Goal: Task Accomplishment & Management: Manage account settings

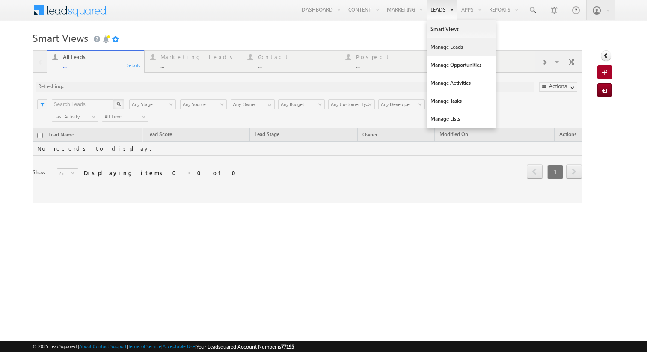
click at [437, 47] on link "Manage Leads" at bounding box center [461, 47] width 68 height 18
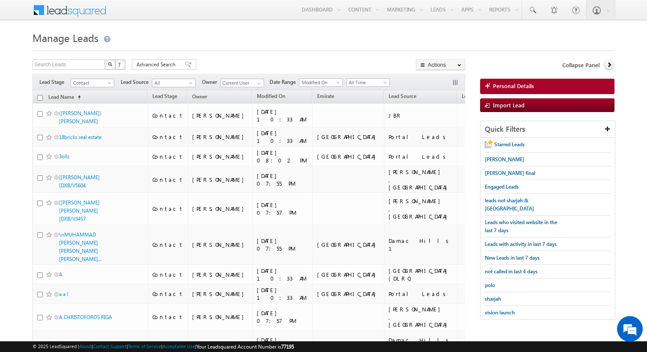
click at [157, 64] on span "Advanced Search" at bounding box center [156, 65] width 41 height 8
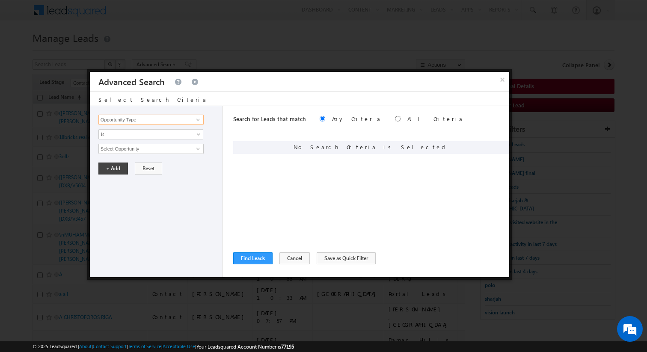
click at [180, 120] on input "Opportunity Type" at bounding box center [150, 120] width 105 height 10
type input "Lead Source"
click at [163, 150] on span "None Selected" at bounding box center [147, 148] width 97 height 9
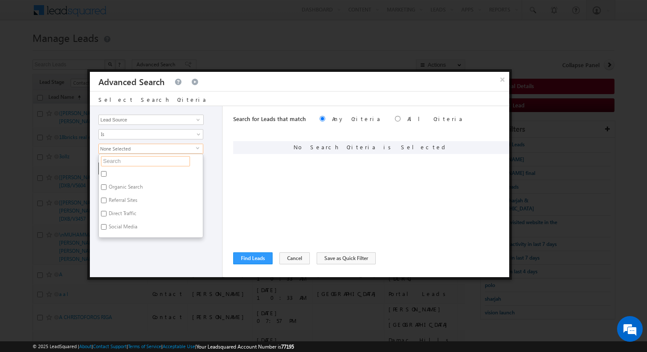
click at [155, 158] on input "text" at bounding box center [145, 161] width 89 height 10
type input "dubai"
click at [128, 174] on label "Dubai-Scl" at bounding box center [119, 174] width 40 height 13
click at [106, 174] on input "Dubai-Scl" at bounding box center [104, 174] width 6 height 6
checkbox input "true"
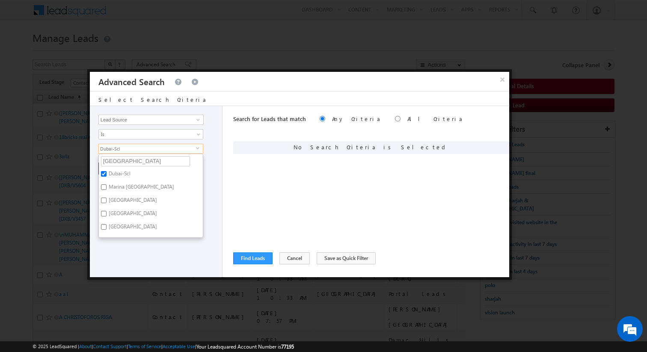
click at [230, 174] on div "Opportunity Type Lead Activity Task Sales Group Prospect Id Address 1 Address 2…" at bounding box center [299, 191] width 419 height 171
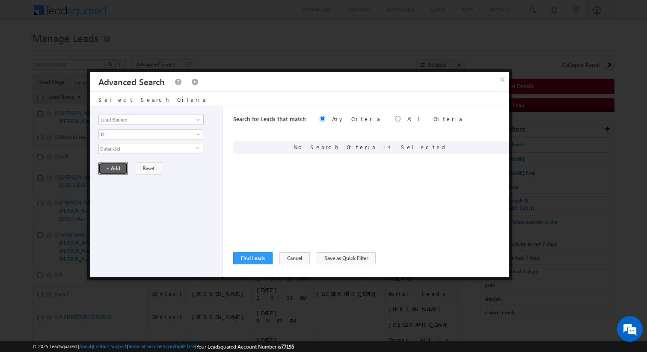
click at [117, 169] on button "+ Add" at bounding box center [113, 168] width 30 height 12
click at [251, 257] on button "Find Leads" at bounding box center [252, 258] width 39 height 12
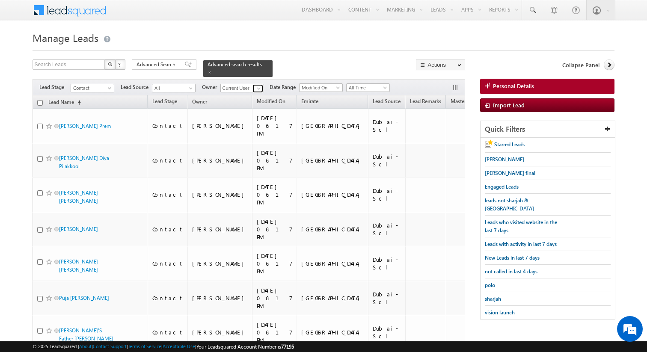
click at [259, 88] on span at bounding box center [258, 88] width 7 height 7
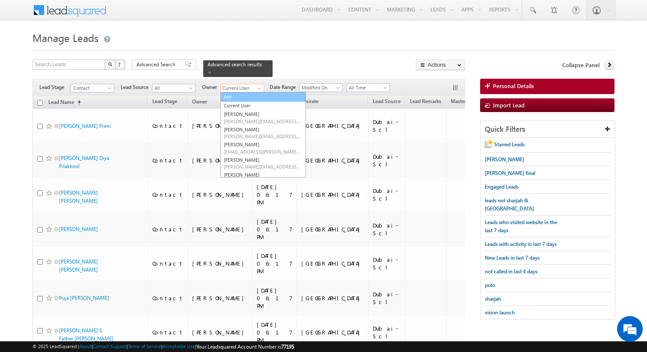
click at [246, 94] on link "Any" at bounding box center [263, 97] width 86 height 10
type input "Any"
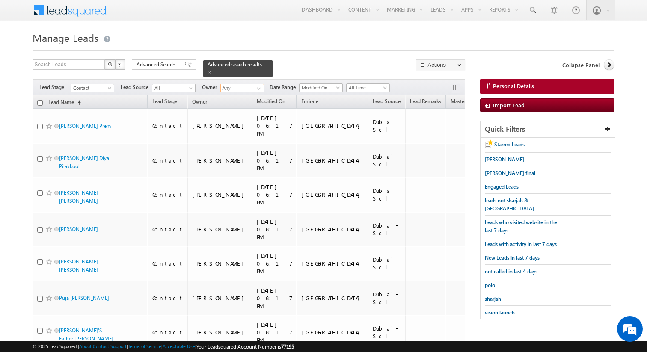
click at [39, 104] on input "checkbox" at bounding box center [40, 103] width 6 height 6
checkbox input "true"
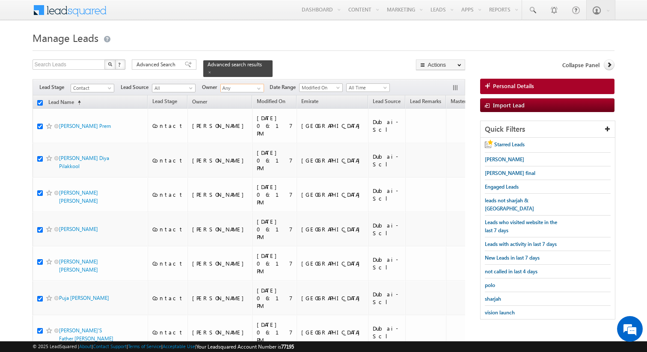
checkbox input "true"
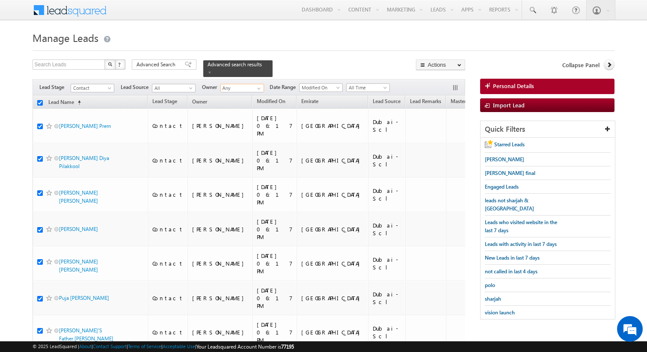
checkbox input "true"
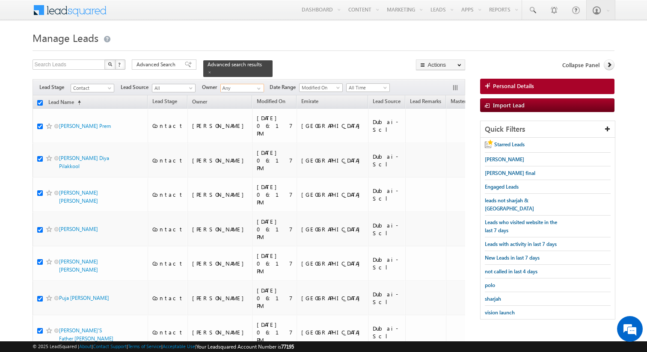
checkbox input "true"
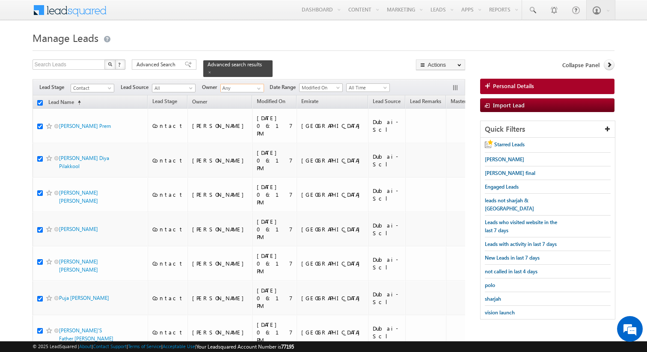
checkbox input "true"
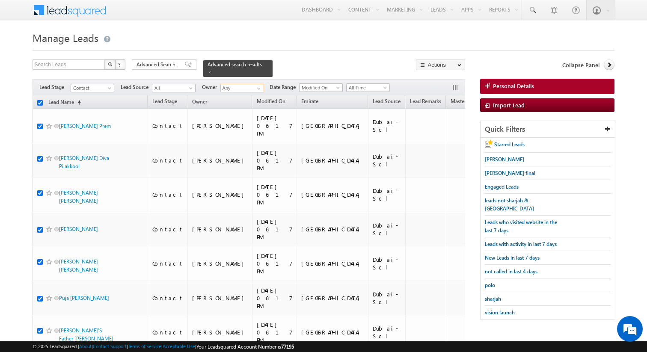
checkbox input "true"
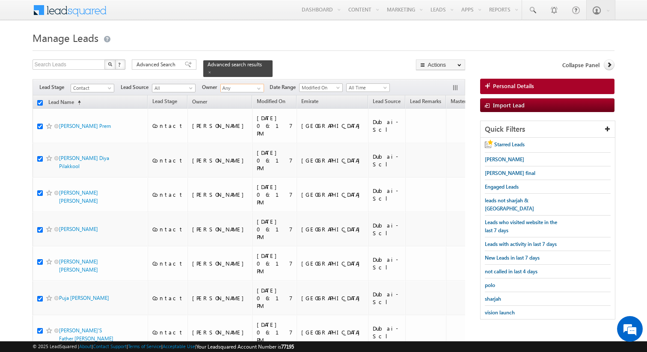
checkbox input "true"
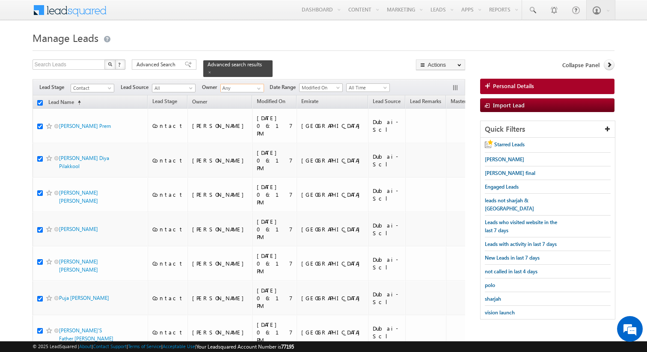
checkbox input "true"
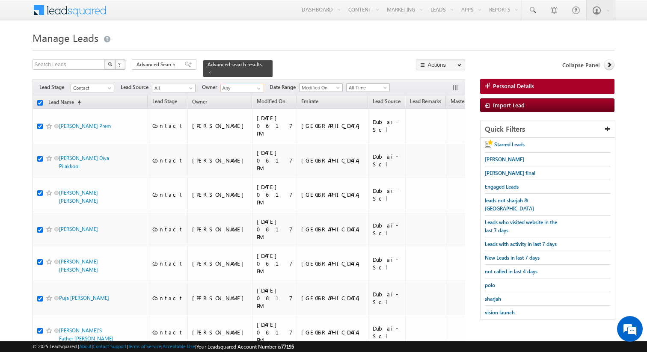
checkbox input "true"
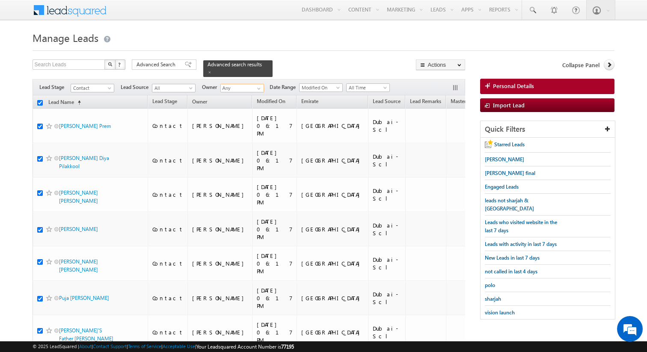
checkbox input "true"
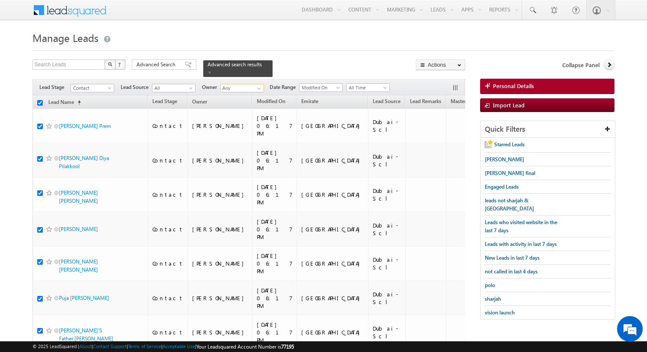
checkbox input "true"
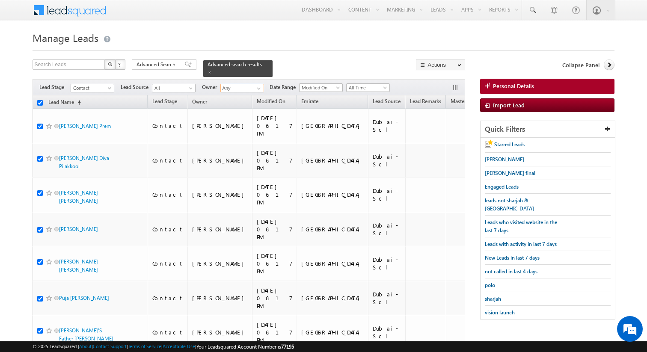
checkbox input "true"
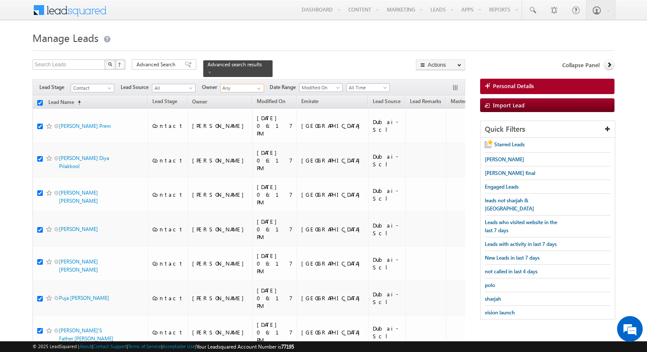
checkbox input "true"
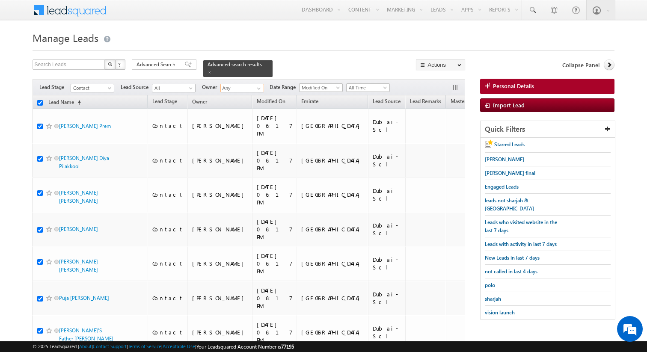
checkbox input "true"
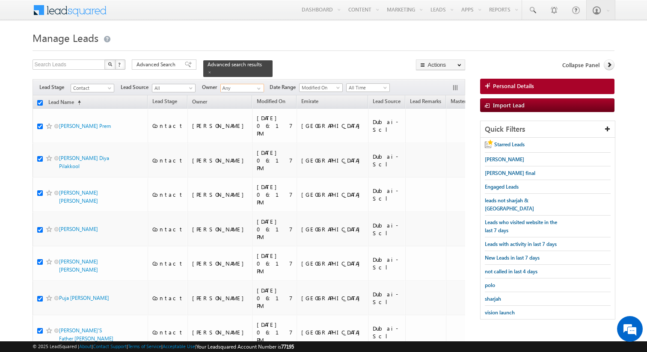
checkbox input "true"
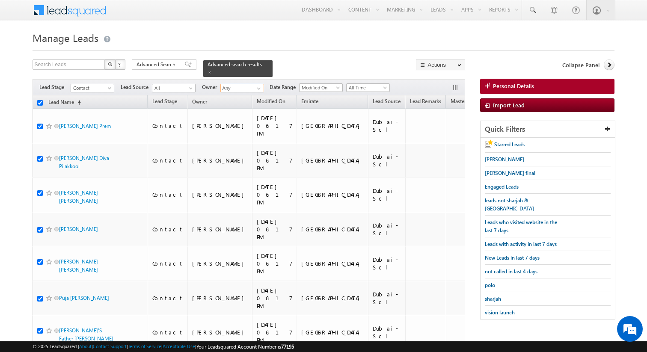
checkbox input "true"
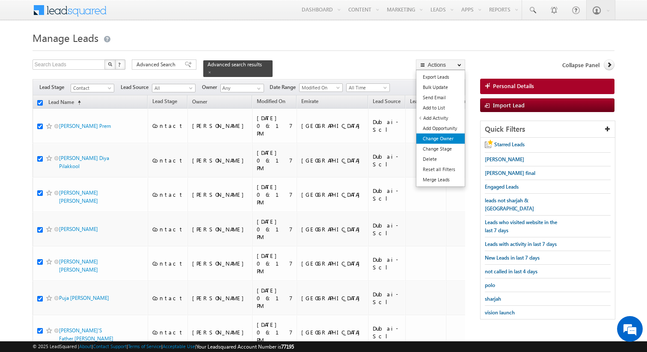
click at [439, 136] on link "Change Owner" at bounding box center [440, 138] width 48 height 10
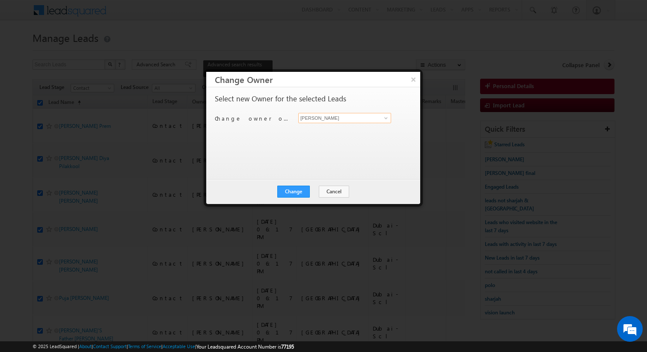
click at [322, 117] on input "[PERSON_NAME]" at bounding box center [344, 118] width 93 height 10
type input "[PERSON_NAME]"
click at [318, 151] on div "Select new Owner for the selected Leads Change owner of 75 leads to Kunal Sehra…" at bounding box center [312, 129] width 195 height 68
click at [296, 189] on button "Change" at bounding box center [293, 192] width 32 height 12
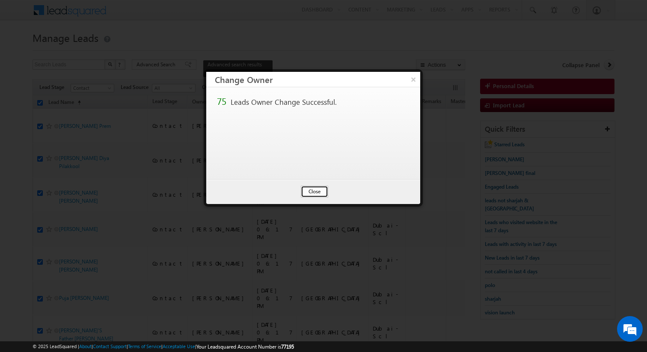
click at [314, 190] on button "Close" at bounding box center [314, 192] width 27 height 12
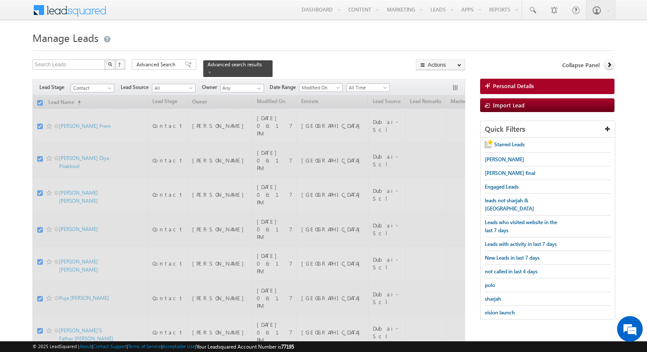
checkbox input "false"
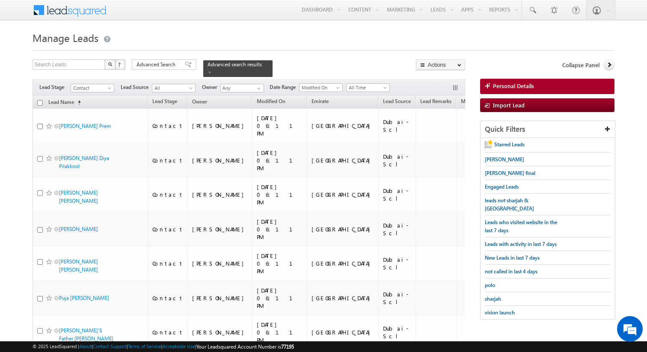
click at [174, 60] on div "Advanced Search" at bounding box center [164, 64] width 65 height 10
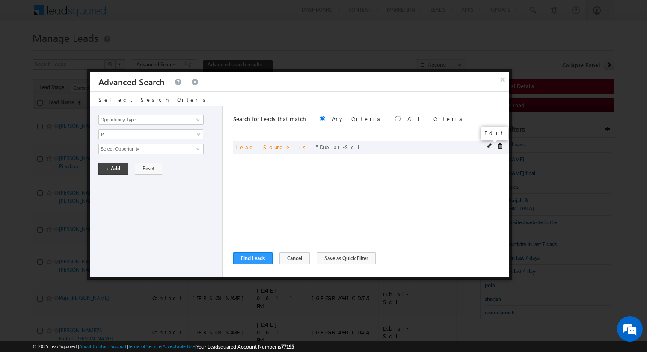
click at [488, 145] on span at bounding box center [489, 146] width 6 height 6
click at [145, 148] on span "Dubai-Scl" at bounding box center [147, 148] width 97 height 9
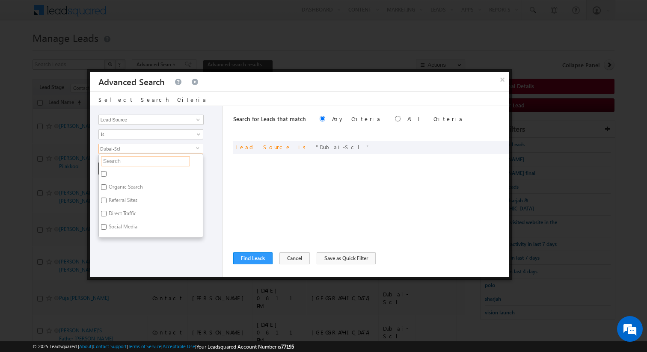
click at [130, 160] on input "text" at bounding box center [145, 161] width 89 height 10
type input "u"
type input "[GEOGRAPHIC_DATA]"
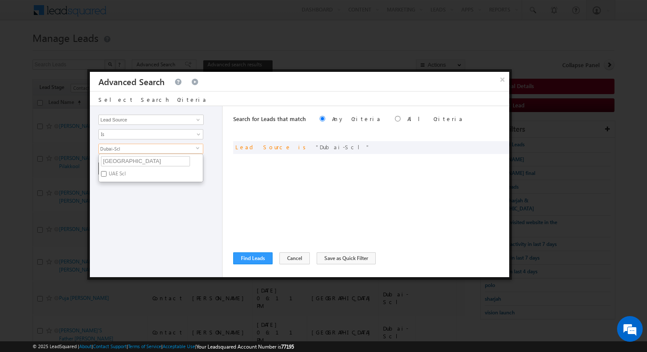
click at [118, 176] on label "UAE Scl" at bounding box center [116, 174] width 35 height 13
click at [106, 176] on input "UAE Scl" at bounding box center [104, 174] width 6 height 6
checkbox input "true"
click at [129, 186] on div "Opportunity Type Lead Activity Task Sales Group Prospect Id Address 1 Address 2…" at bounding box center [156, 191] width 133 height 171
click at [105, 165] on button "+ Add" at bounding box center [113, 168] width 30 height 12
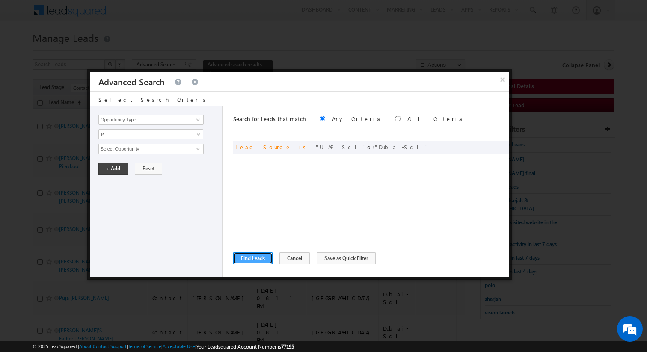
click at [261, 260] on button "Find Leads" at bounding box center [252, 258] width 39 height 12
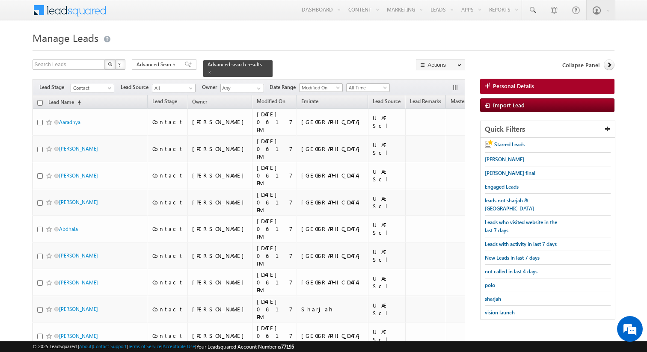
click at [40, 103] on input "checkbox" at bounding box center [40, 103] width 6 height 6
checkbox input "true"
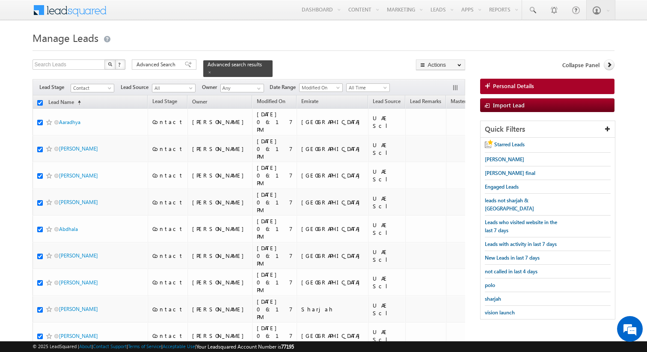
checkbox input "true"
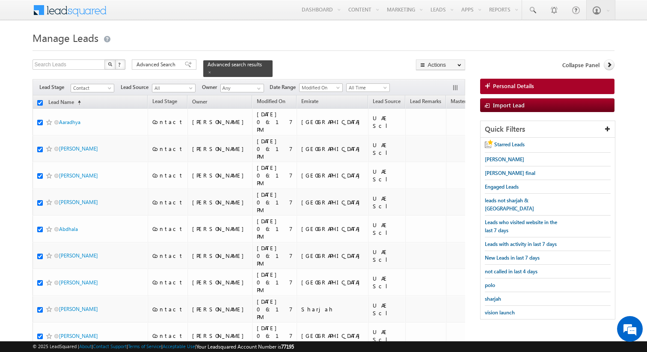
checkbox input "true"
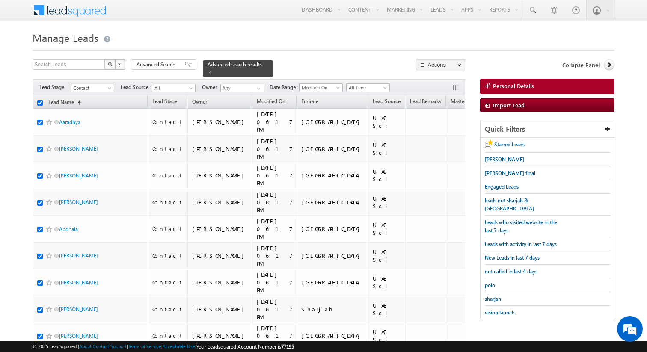
checkbox input "true"
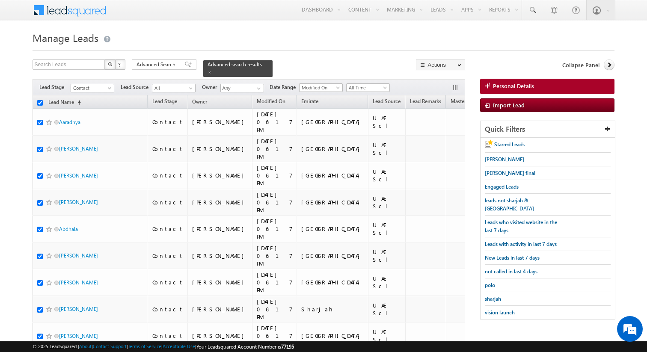
checkbox input "true"
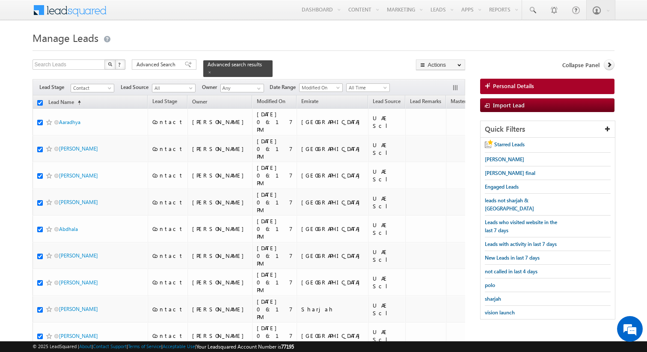
checkbox input "true"
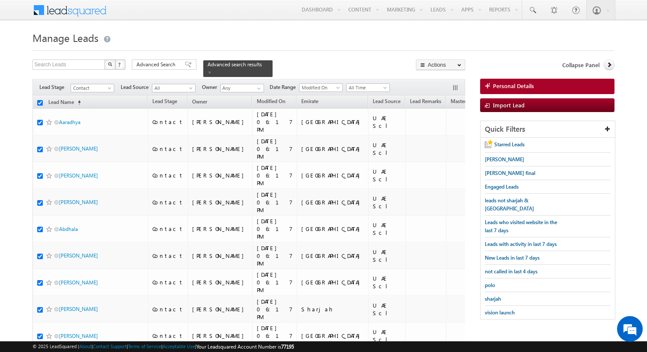
checkbox input "true"
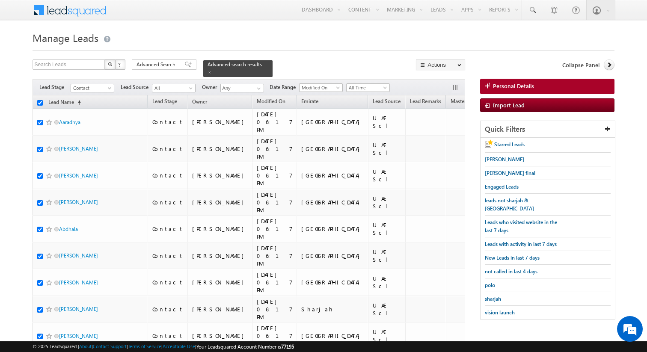
checkbox input "true"
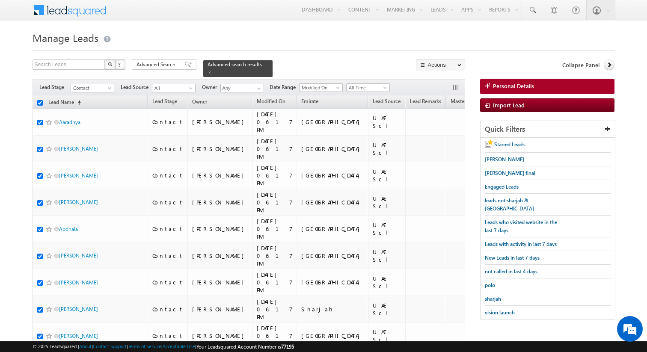
checkbox input "true"
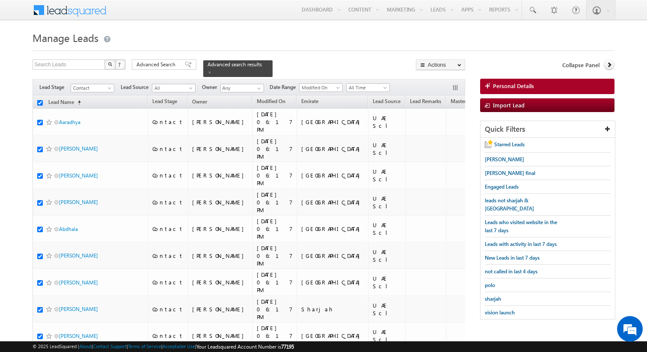
checkbox input "true"
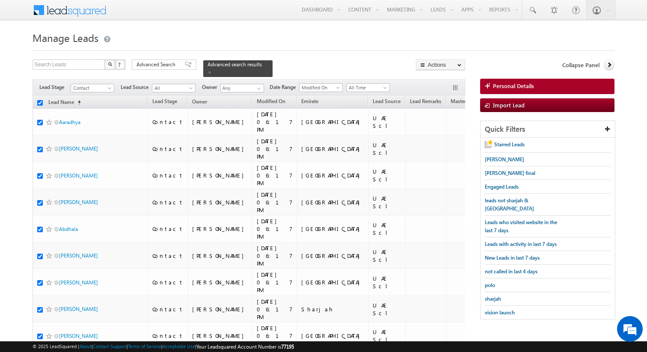
checkbox input "true"
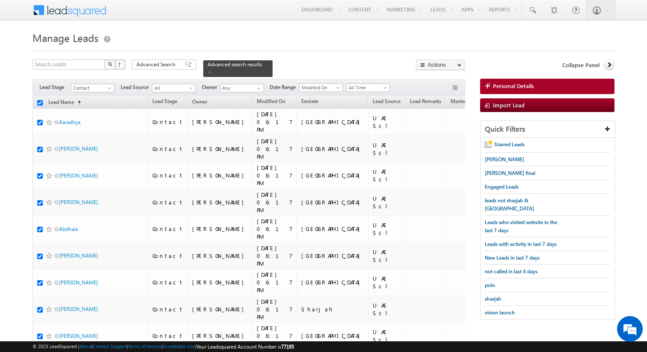
checkbox input "true"
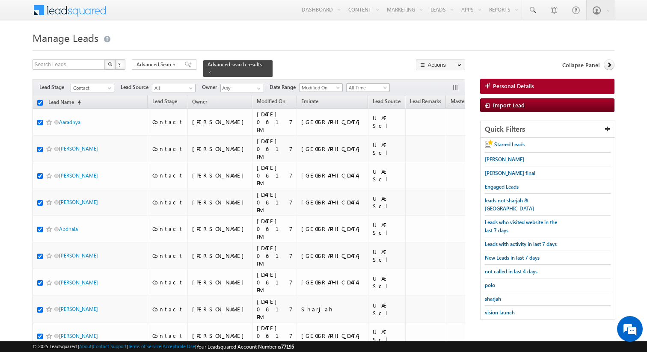
checkbox input "true"
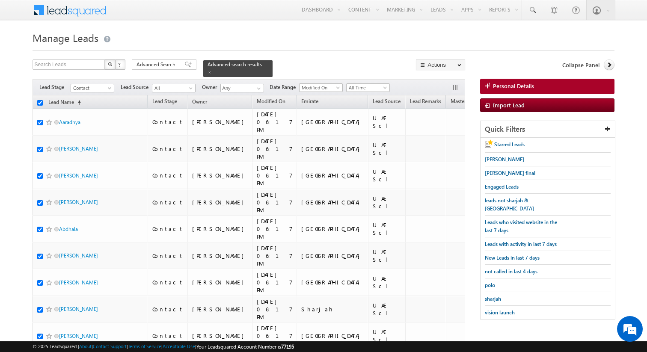
checkbox input "true"
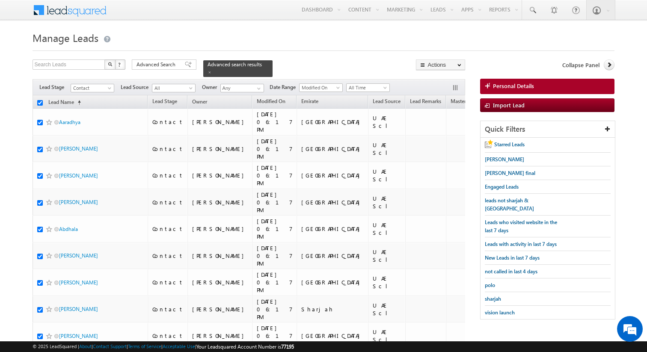
checkbox input "true"
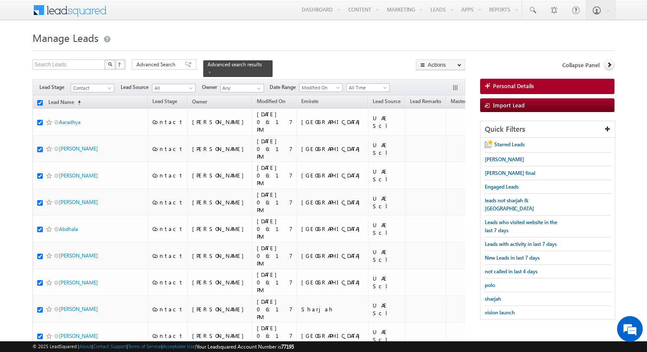
checkbox input "true"
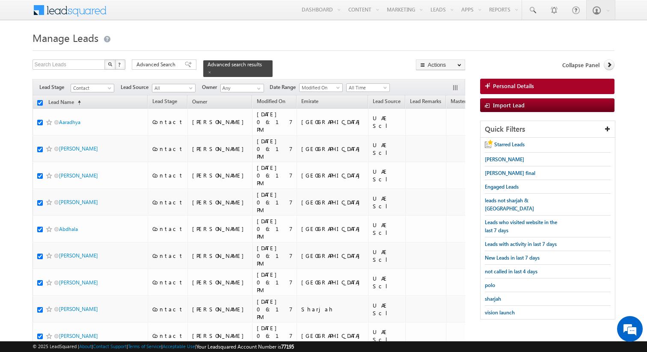
checkbox input "true"
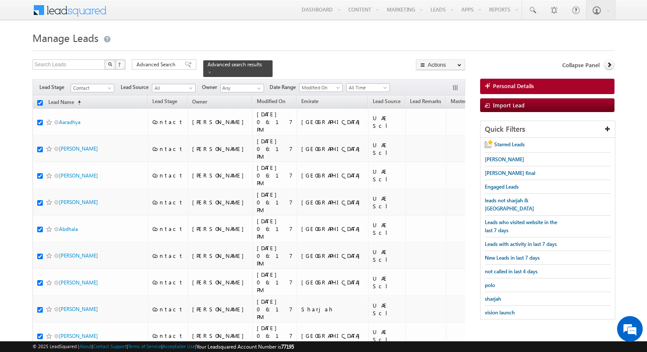
checkbox input "true"
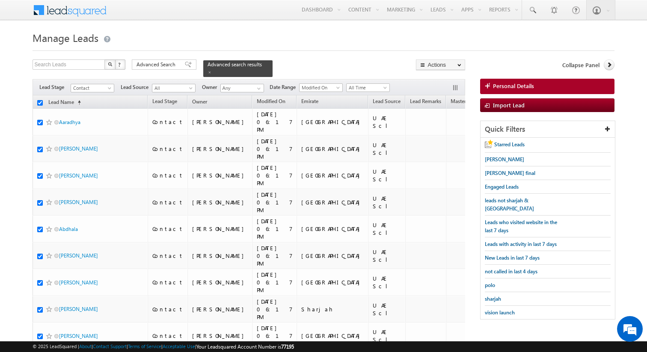
checkbox input "true"
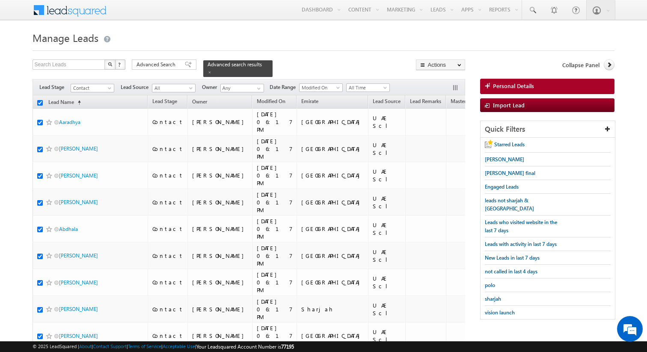
checkbox input "true"
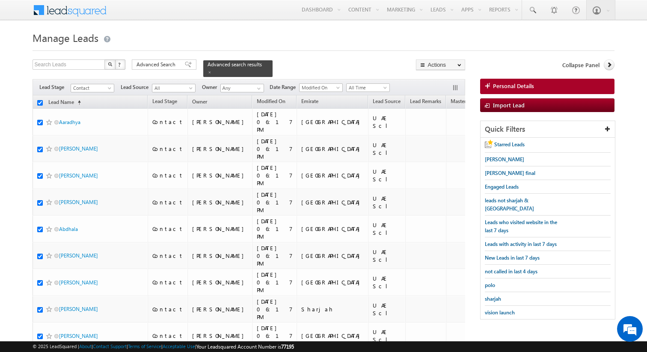
checkbox input "true"
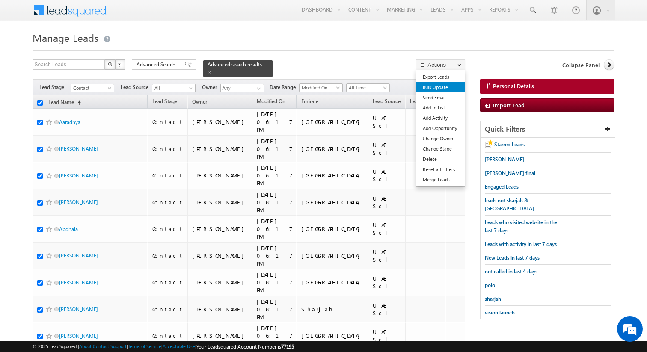
click at [443, 86] on link "Bulk Update" at bounding box center [440, 87] width 48 height 10
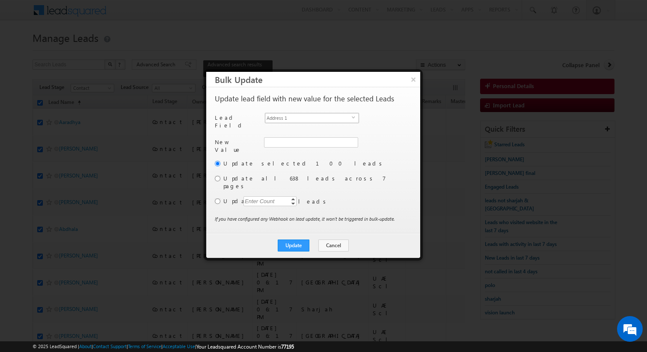
click at [333, 120] on span "Address 1" at bounding box center [308, 117] width 86 height 9
click at [289, 139] on input "[PERSON_NAME]" at bounding box center [310, 142] width 93 height 10
click at [287, 156] on span "[PERSON_NAME][EMAIL_ADDRESS][PERSON_NAME][DOMAIN_NAME]" at bounding box center [305, 159] width 77 height 6
type input "[PERSON_NAME]"
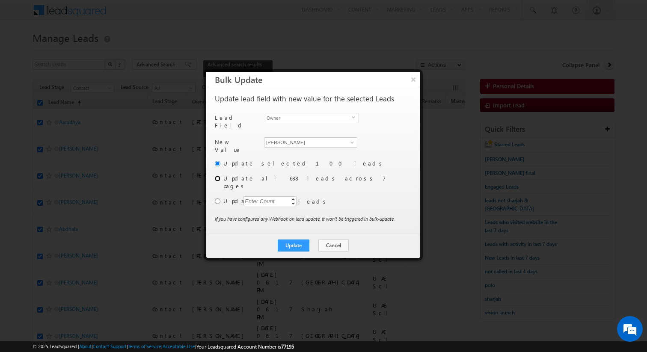
click at [218, 176] on input "radio" at bounding box center [218, 179] width 6 height 6
radio input "true"
click at [305, 239] on button "Update" at bounding box center [294, 245] width 32 height 12
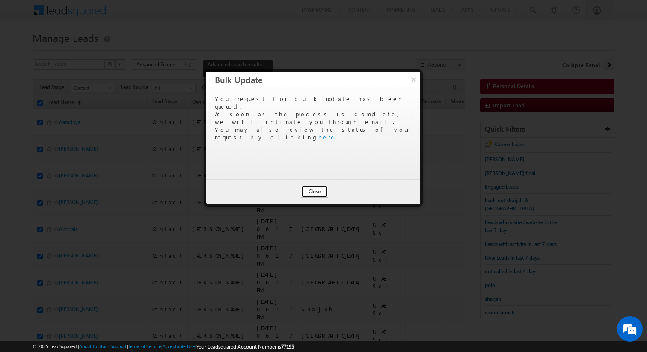
click at [312, 191] on button "Close" at bounding box center [314, 192] width 27 height 12
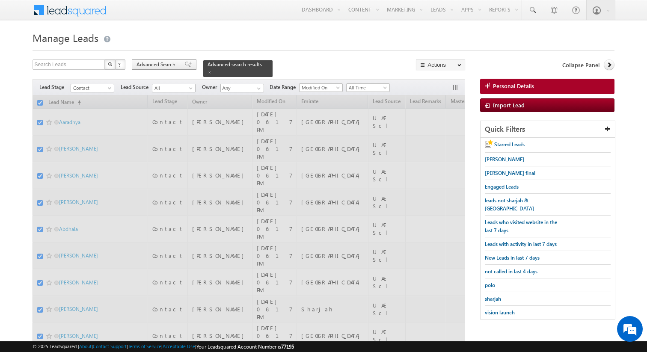
click at [172, 66] on span "Advanced Search" at bounding box center [156, 65] width 41 height 8
checkbox input "false"
